Goal: Communication & Community: Participate in discussion

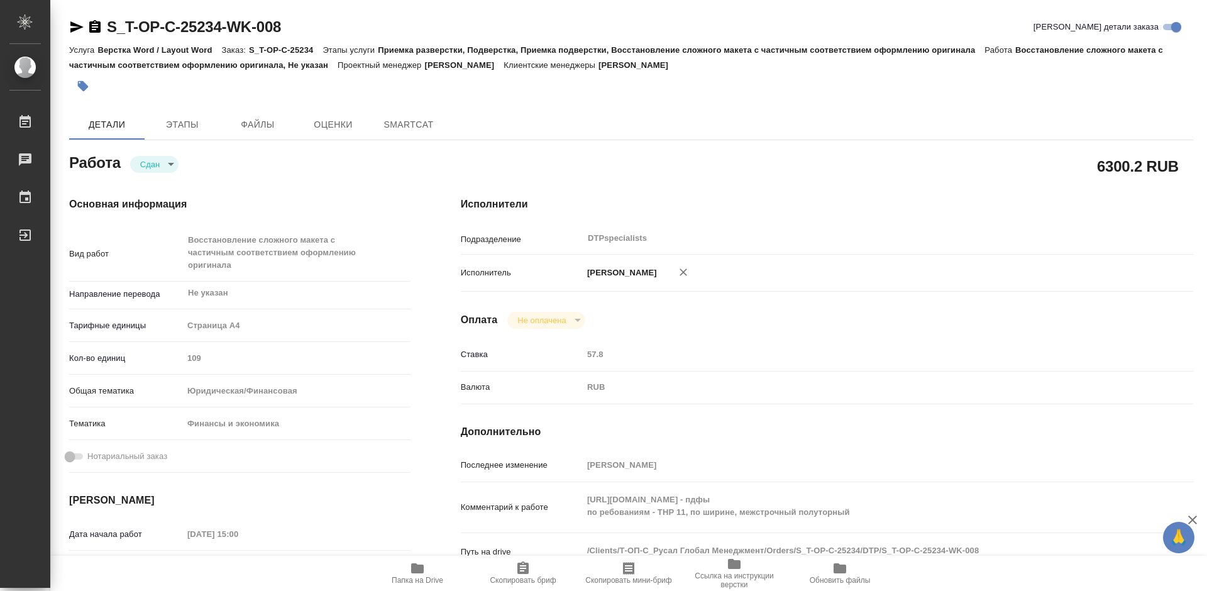
type textarea "x"
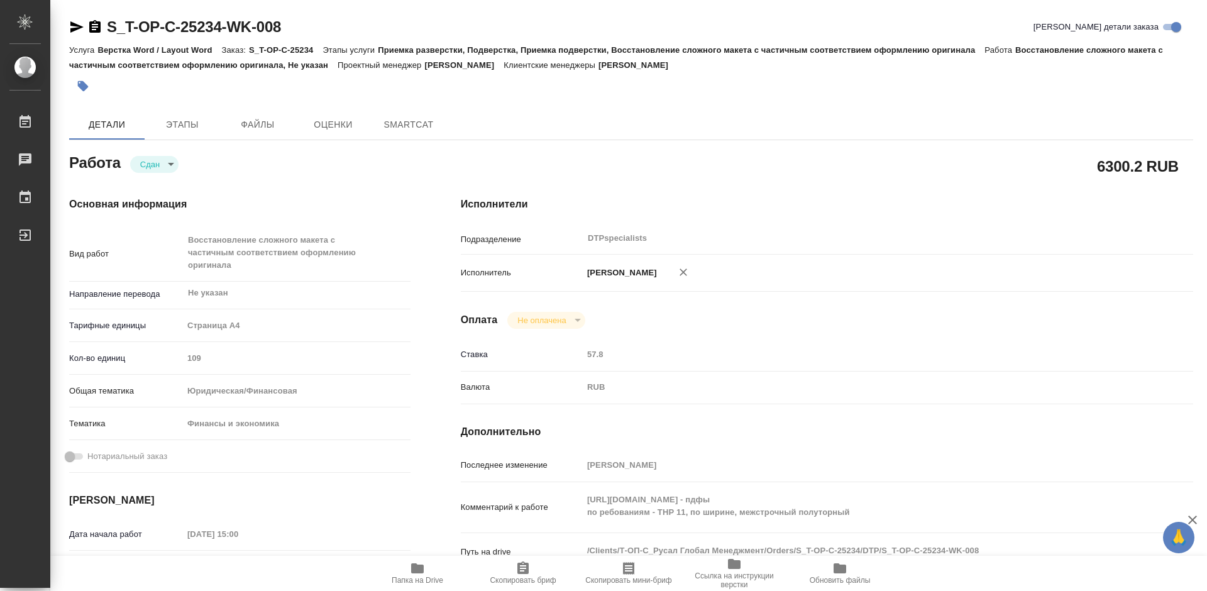
type textarea "x"
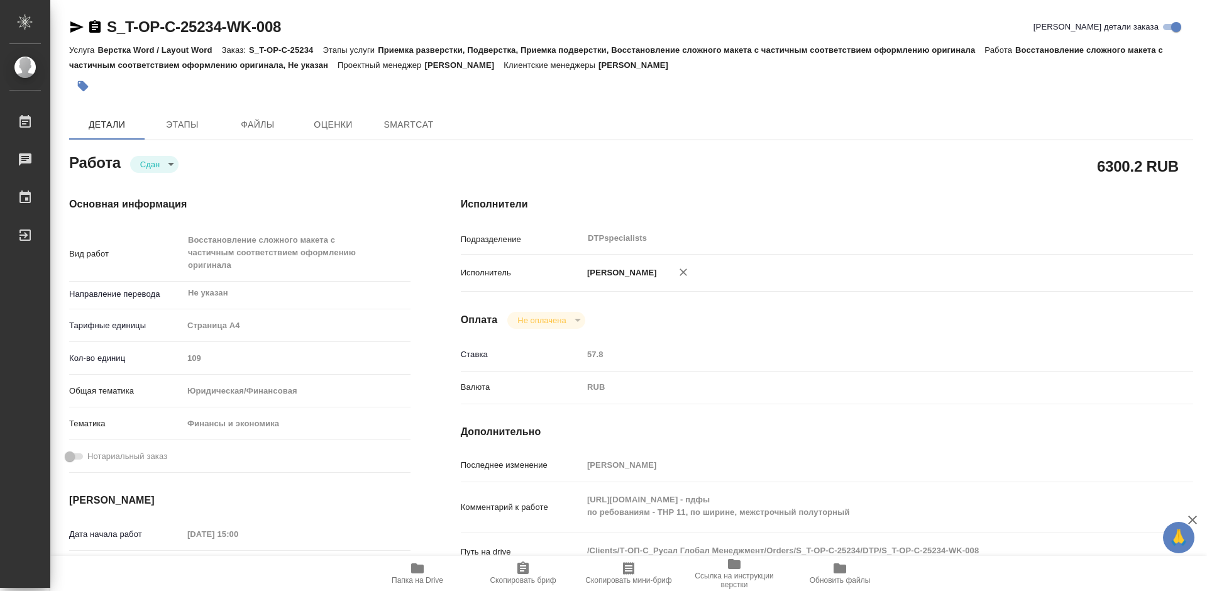
type textarea "x"
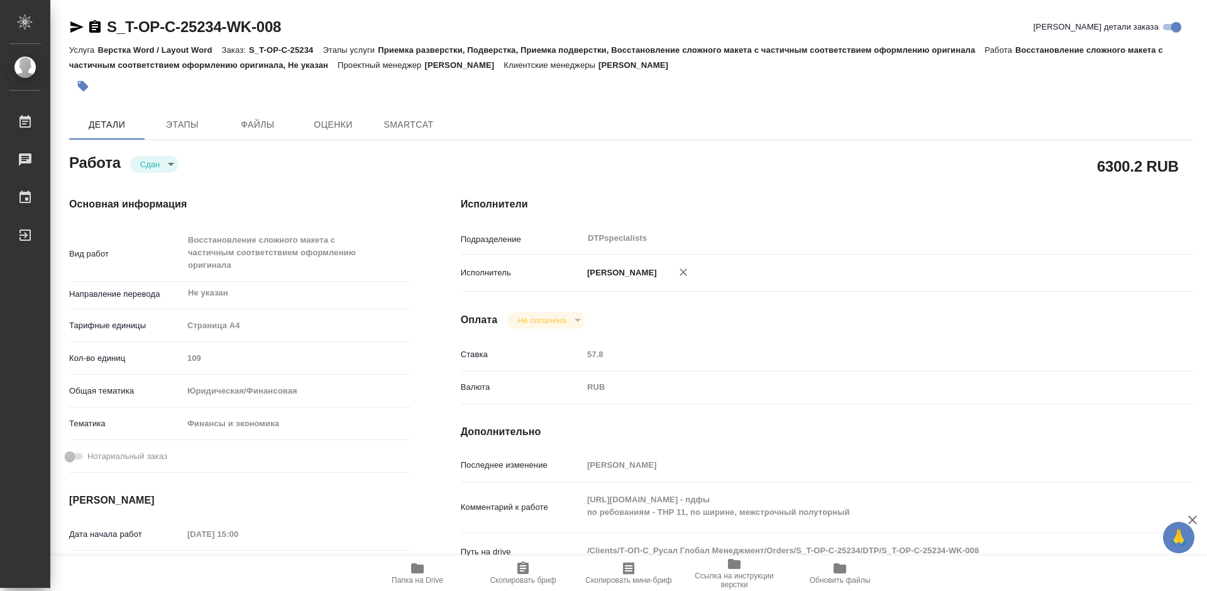
type textarea "x"
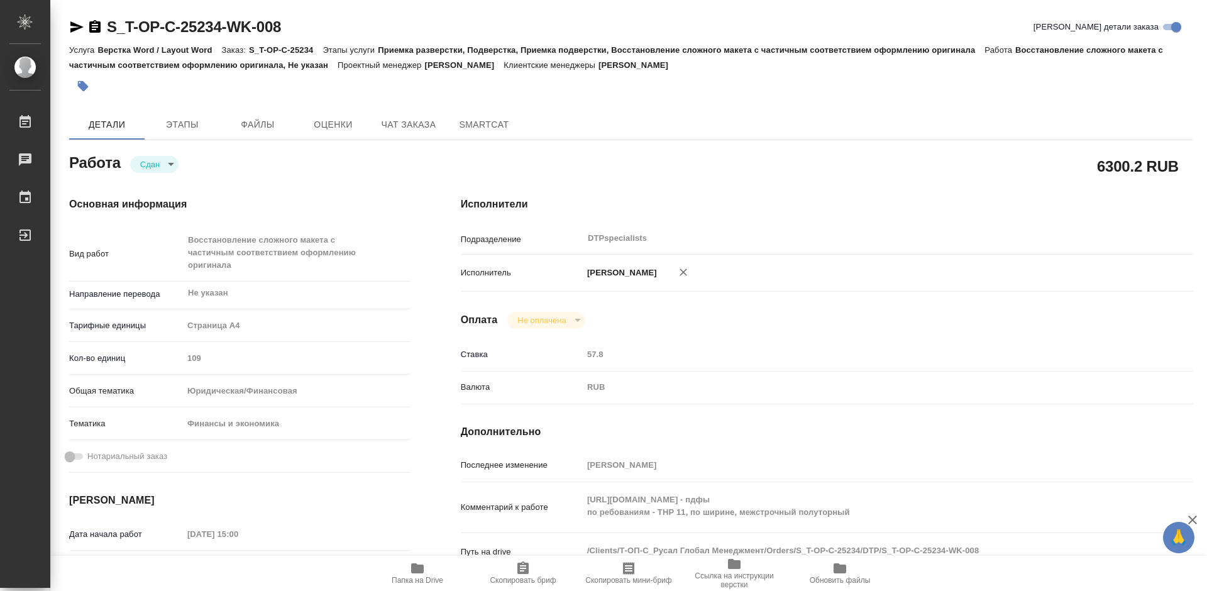
type textarea "x"
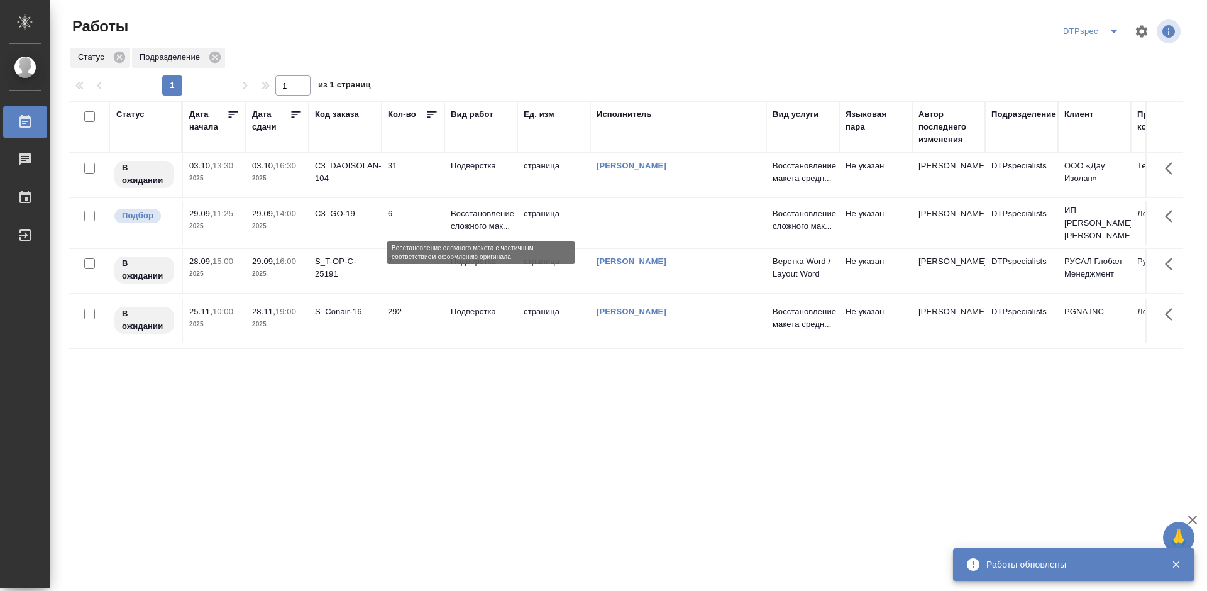
click at [460, 225] on p "Восстановление сложного мак..." at bounding box center [481, 220] width 60 height 25
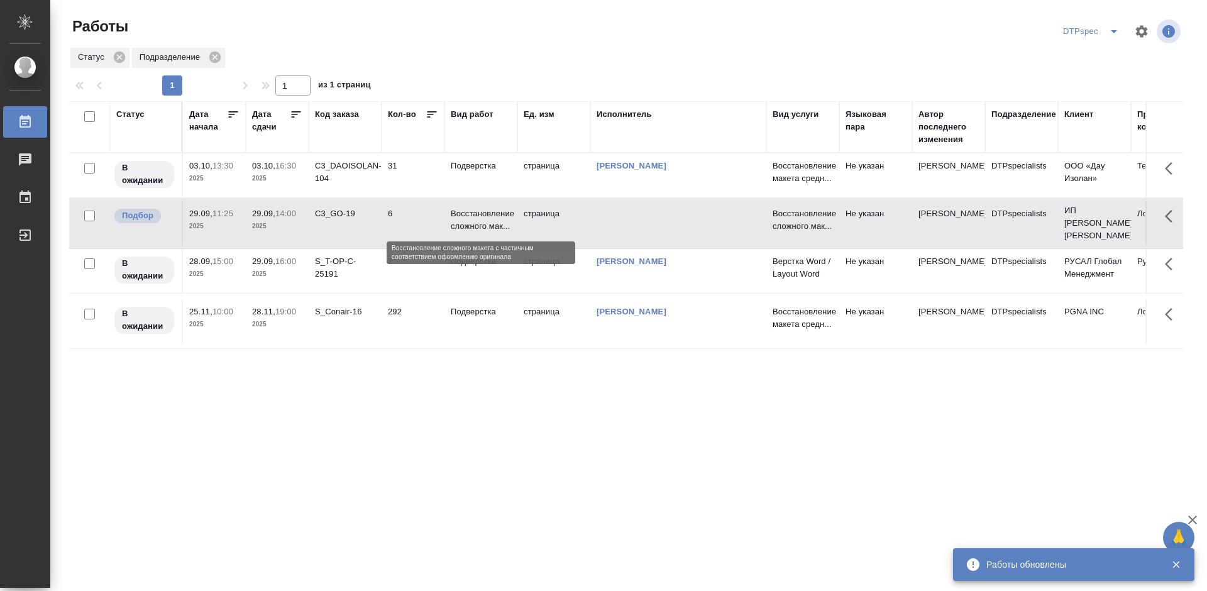
click at [460, 225] on p "Восстановление сложного мак..." at bounding box center [481, 220] width 60 height 25
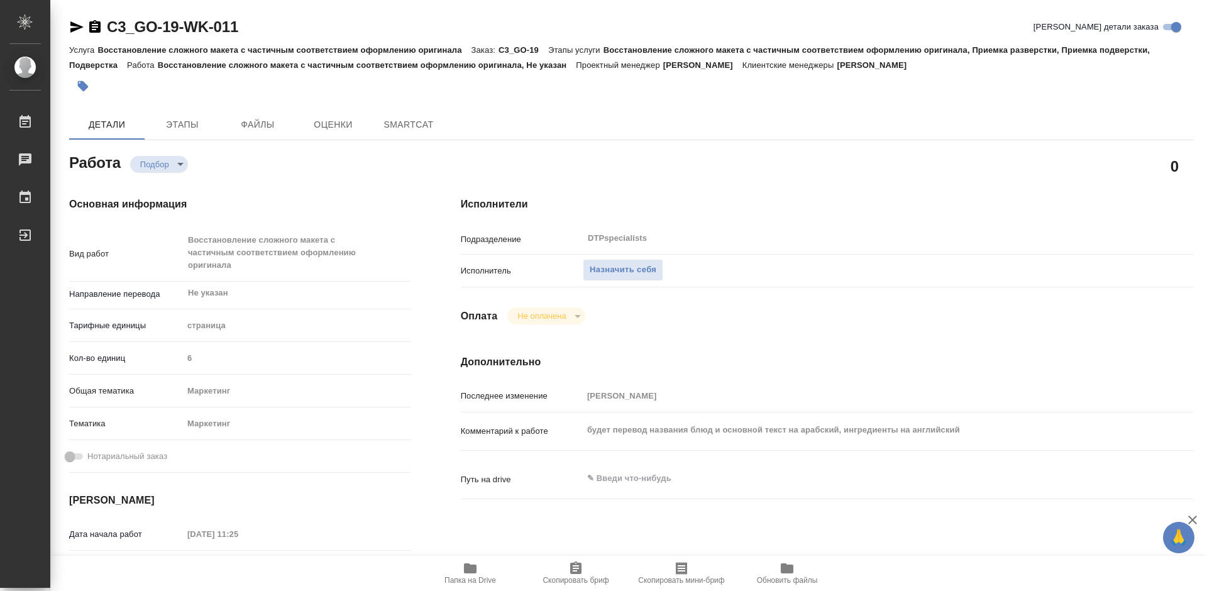
type textarea "x"
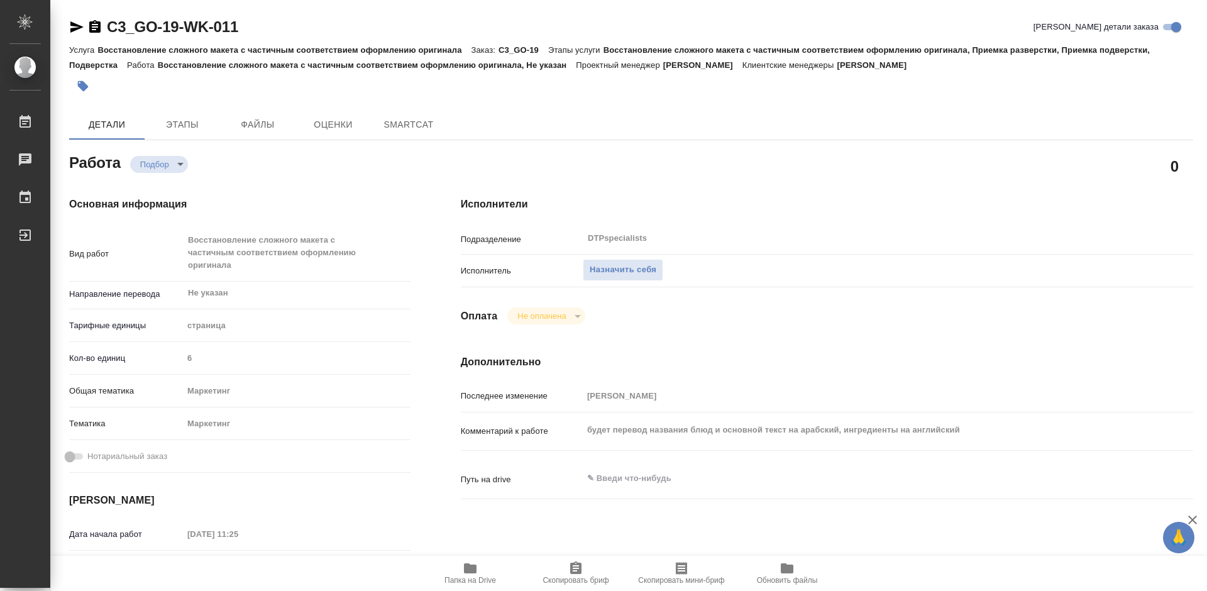
type textarea "x"
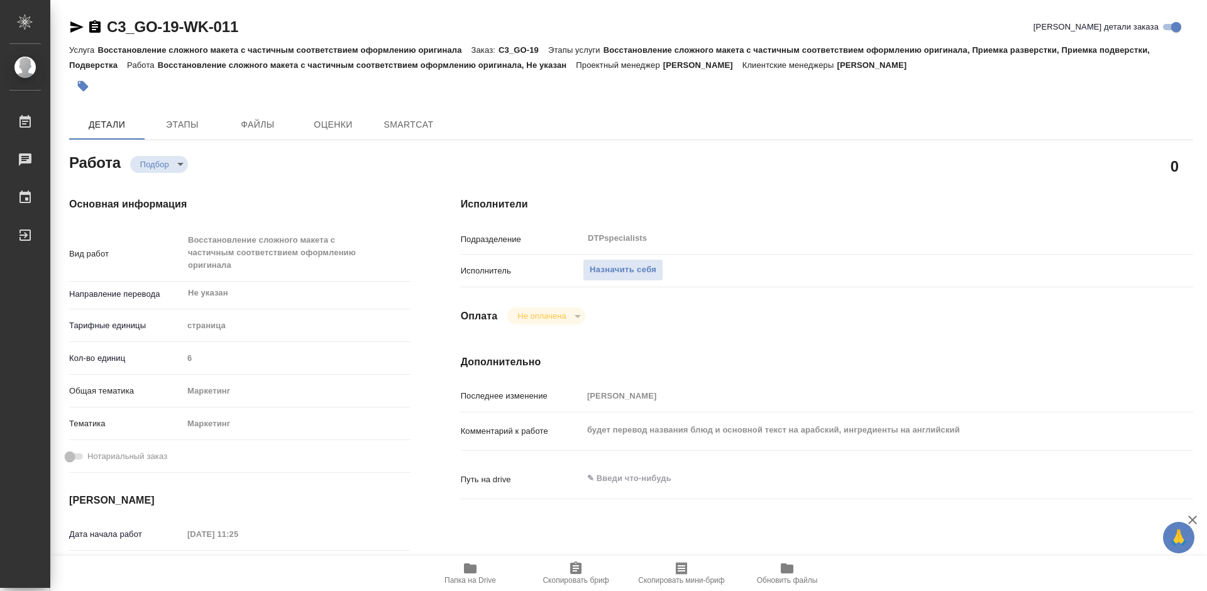
type textarea "x"
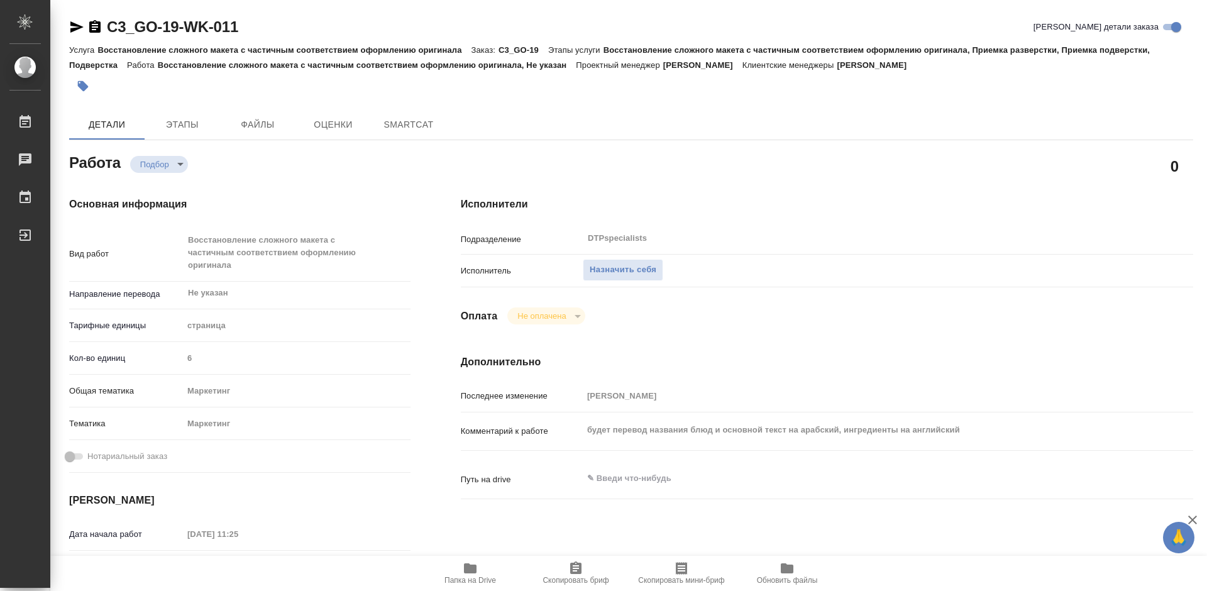
type textarea "x"
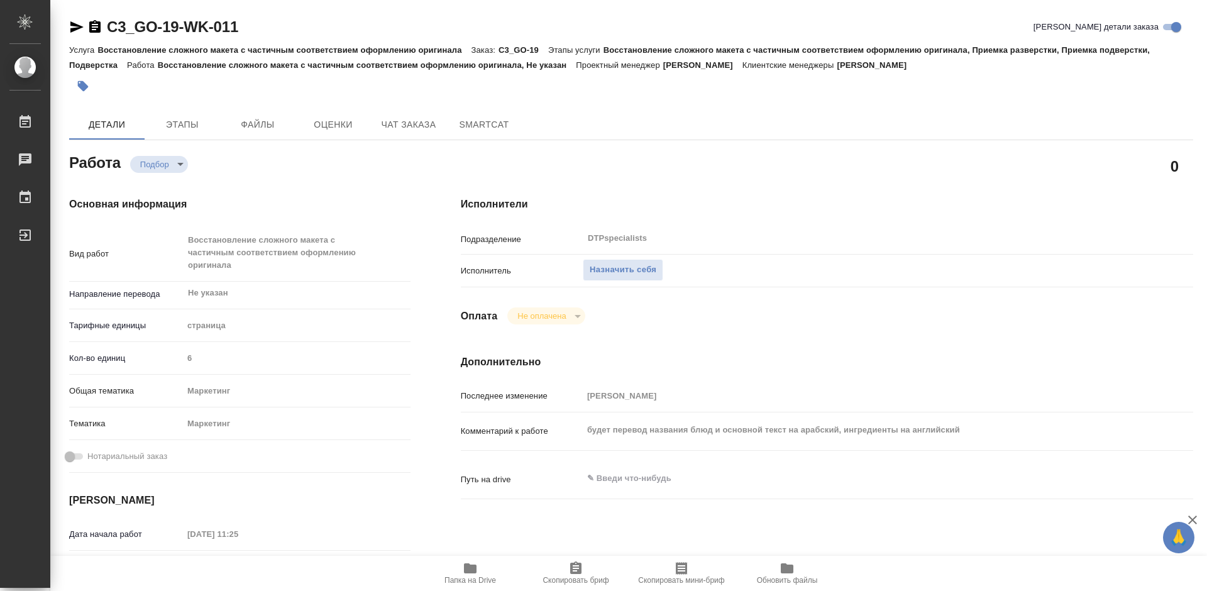
type textarea "x"
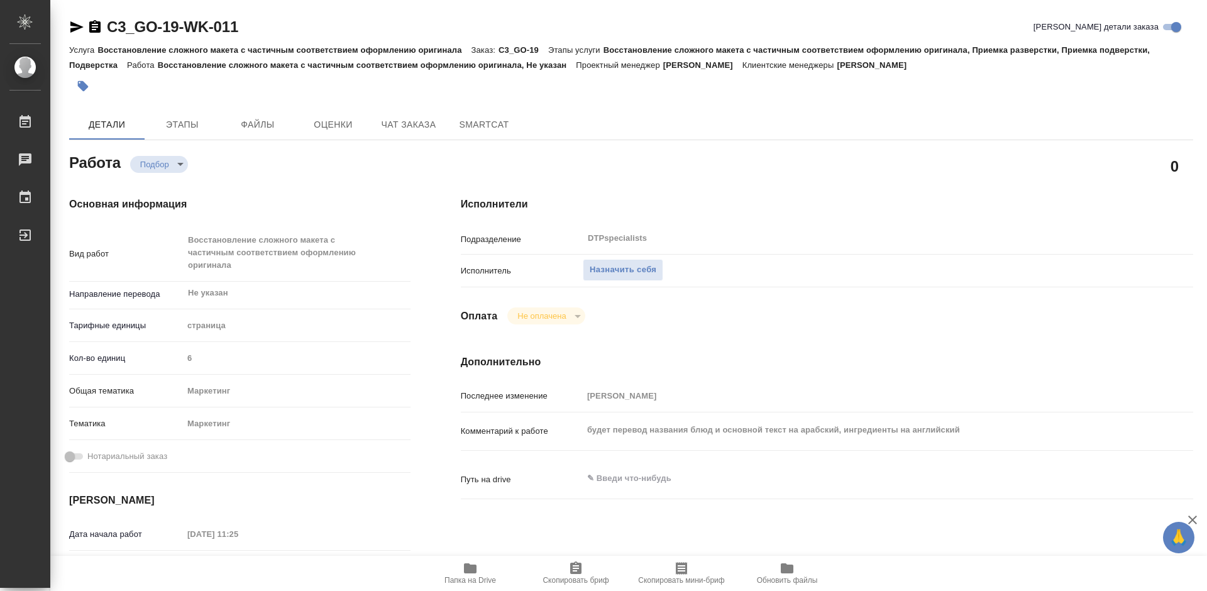
type textarea "x"
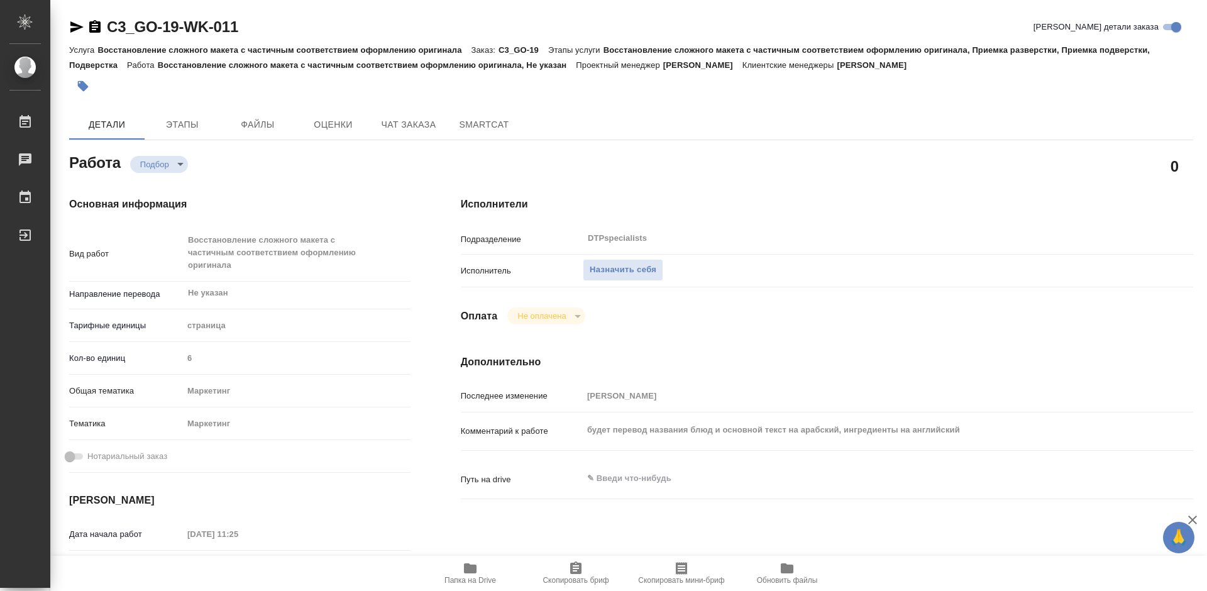
type textarea "x"
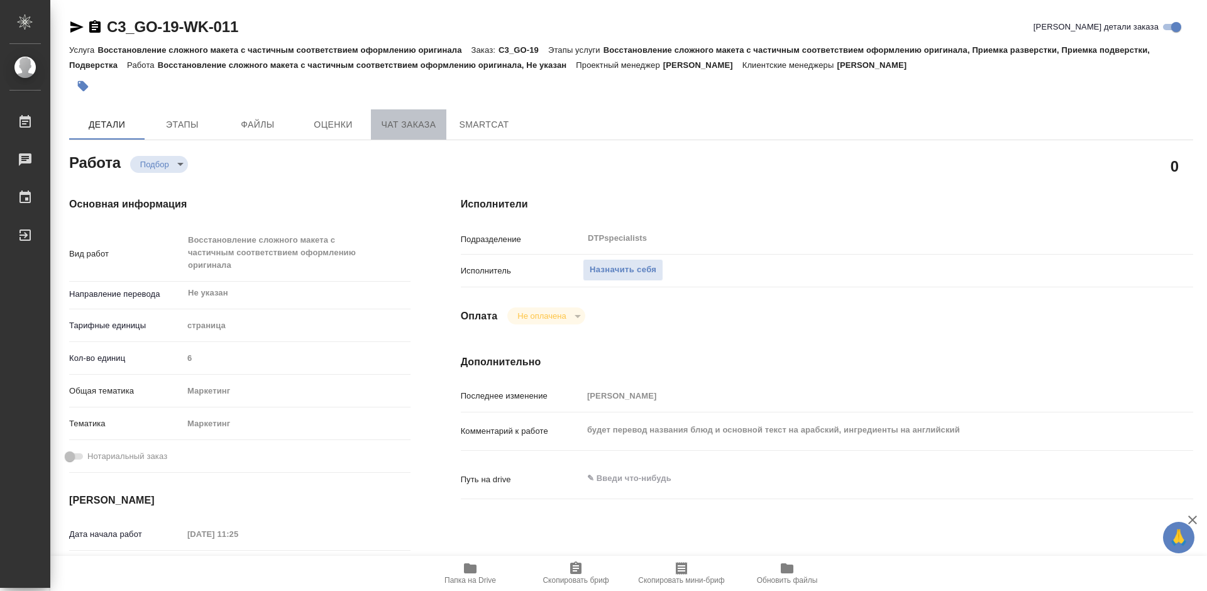
click at [404, 130] on span "Чат заказа" at bounding box center [409, 125] width 60 height 16
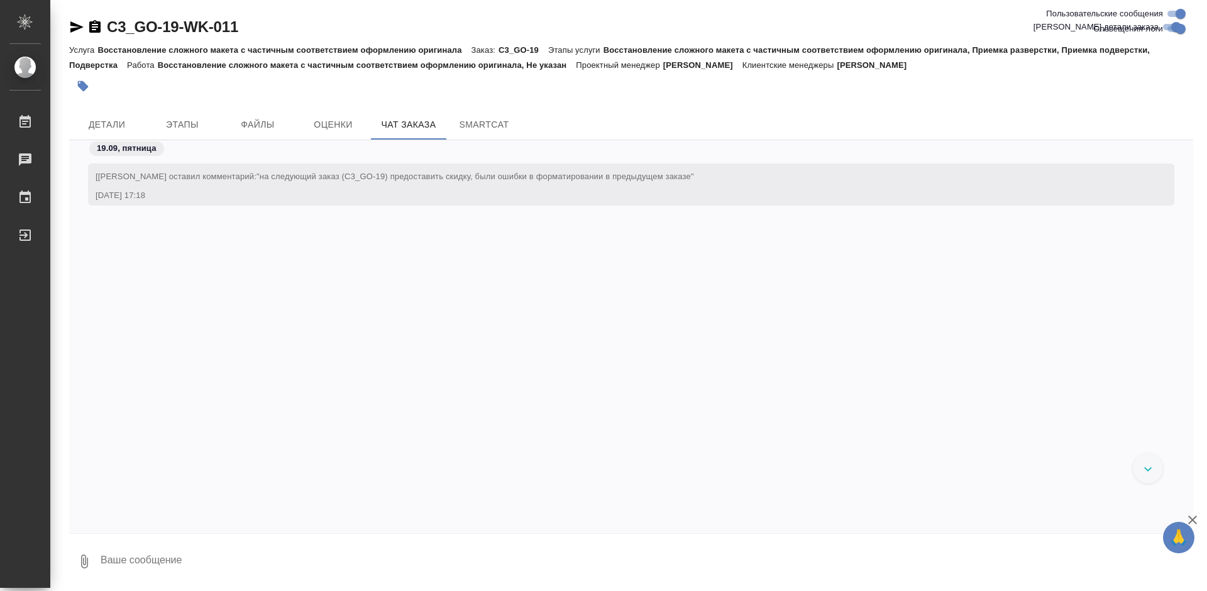
scroll to position [1420, 0]
